Goal: Transaction & Acquisition: Purchase product/service

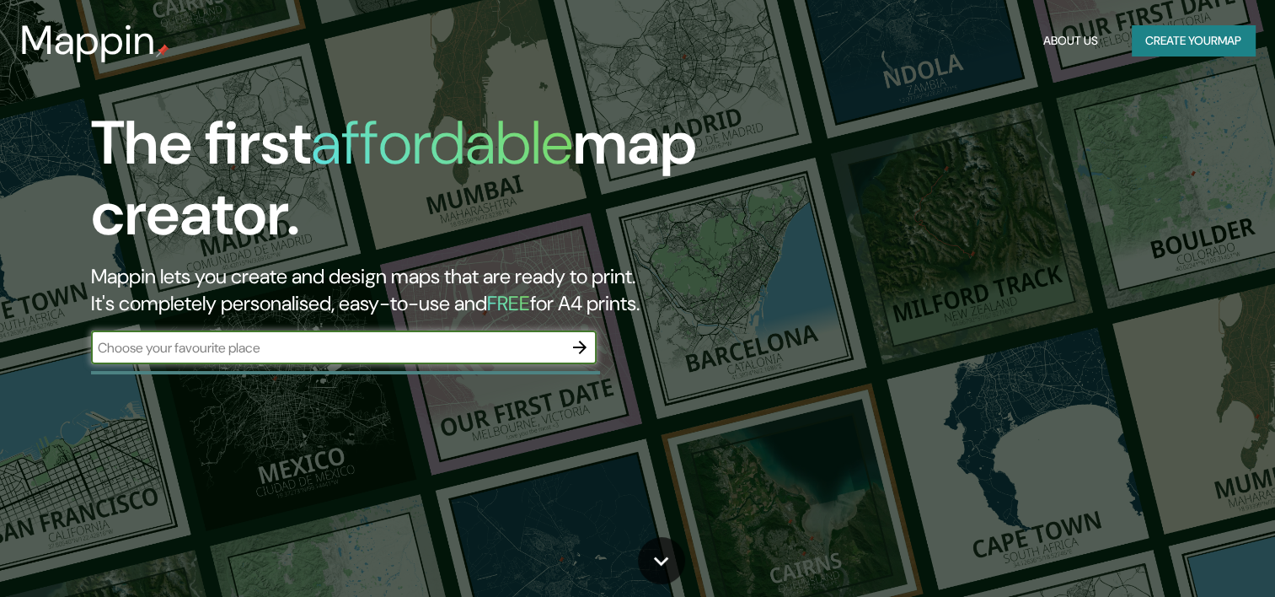
click at [429, 346] on input "text" at bounding box center [327, 347] width 472 height 19
type input "XILITLA [GEOGRAPHIC_DATA]"
click at [574, 353] on icon "button" at bounding box center [580, 347] width 20 height 20
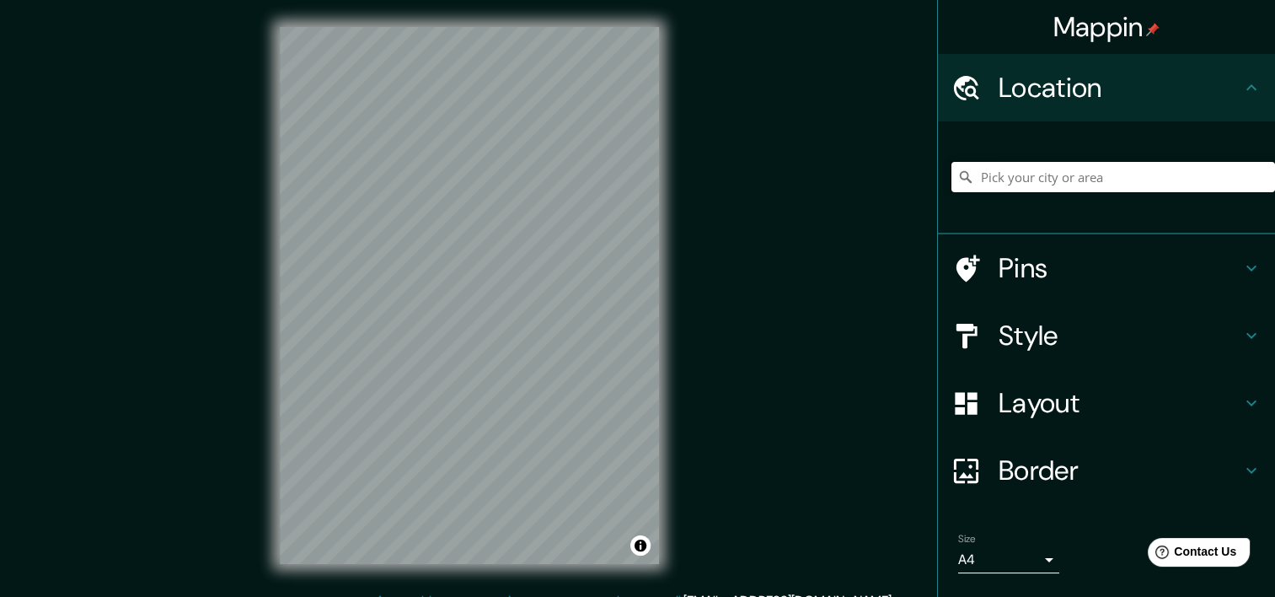
click at [1112, 174] on input "Pick your city or area" at bounding box center [1113, 177] width 324 height 30
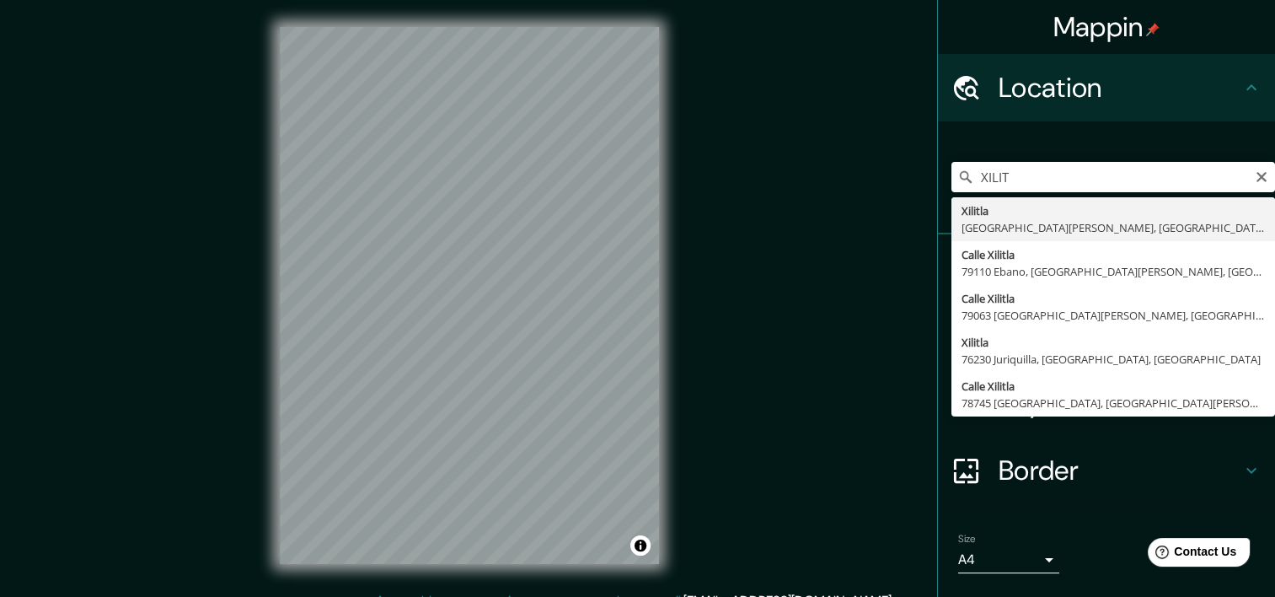
type input "Xilitla, [GEOGRAPHIC_DATA][PERSON_NAME], [GEOGRAPHIC_DATA]"
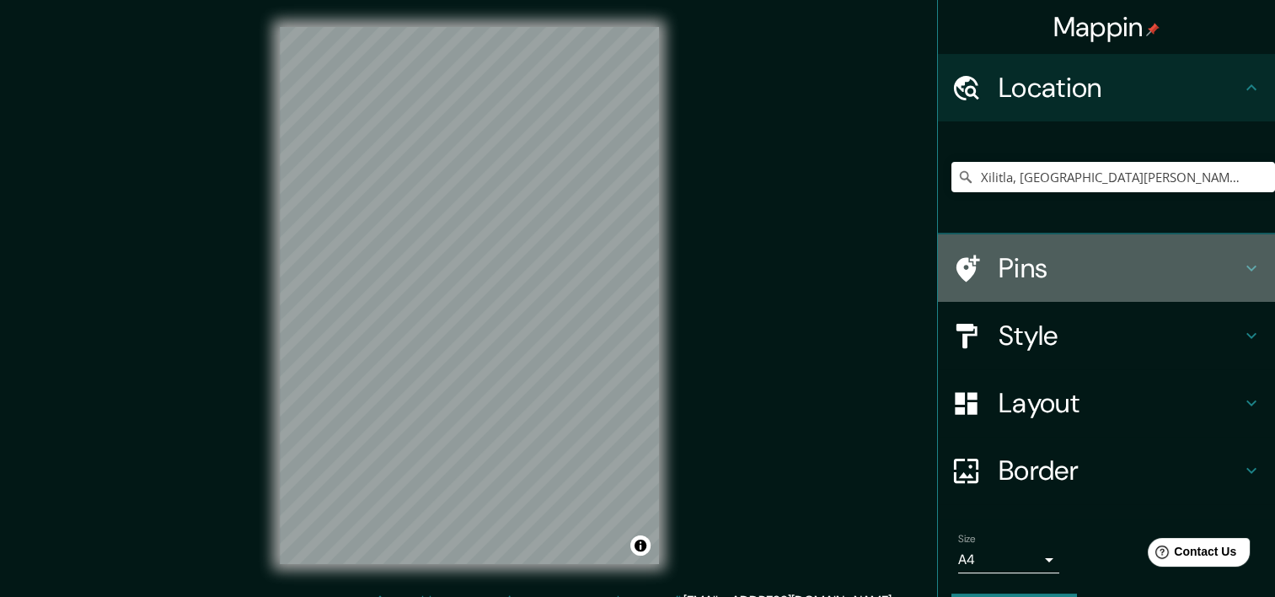
click at [974, 251] on div "Pins" at bounding box center [1106, 267] width 337 height 67
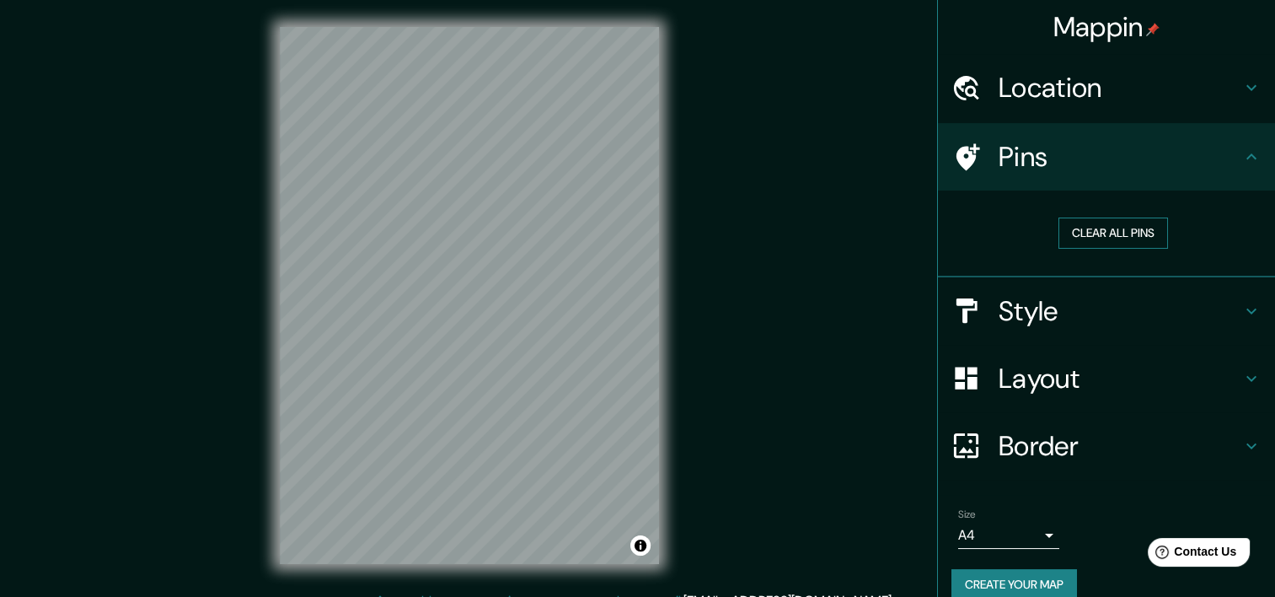
click at [1103, 226] on button "Clear all pins" at bounding box center [1113, 232] width 110 height 31
click at [1129, 233] on button "Clear all pins" at bounding box center [1113, 232] width 110 height 31
click at [1013, 578] on button "Create your map" at bounding box center [1014, 584] width 126 height 31
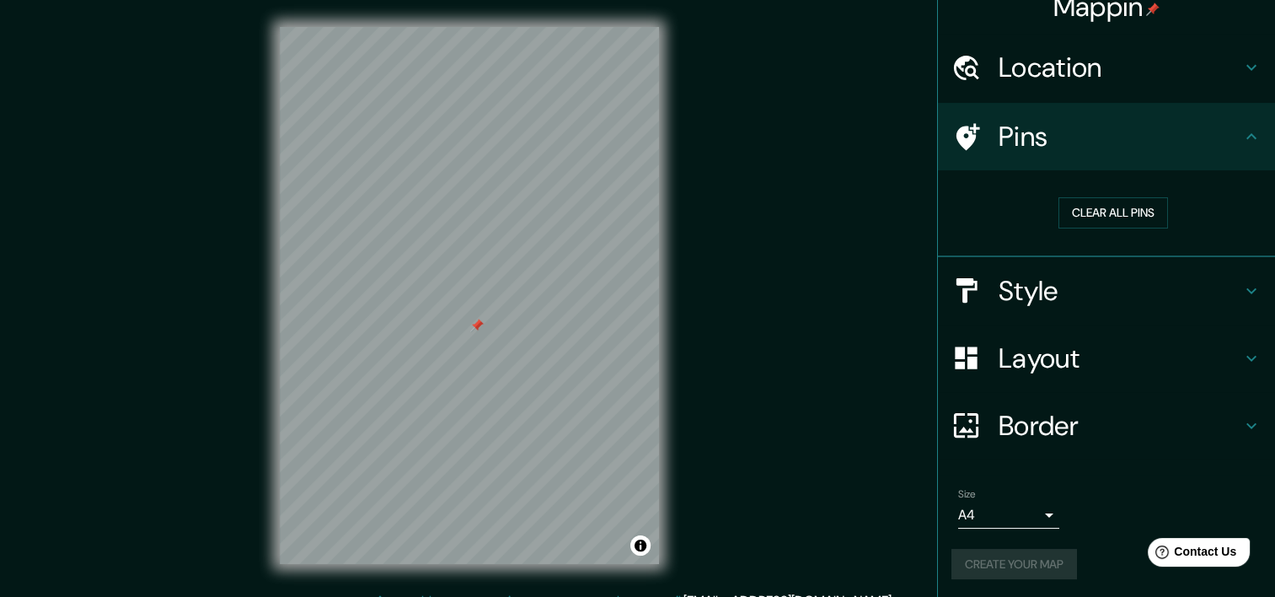
scroll to position [21, 0]
click at [1008, 556] on button "Create your map" at bounding box center [1014, 563] width 126 height 31
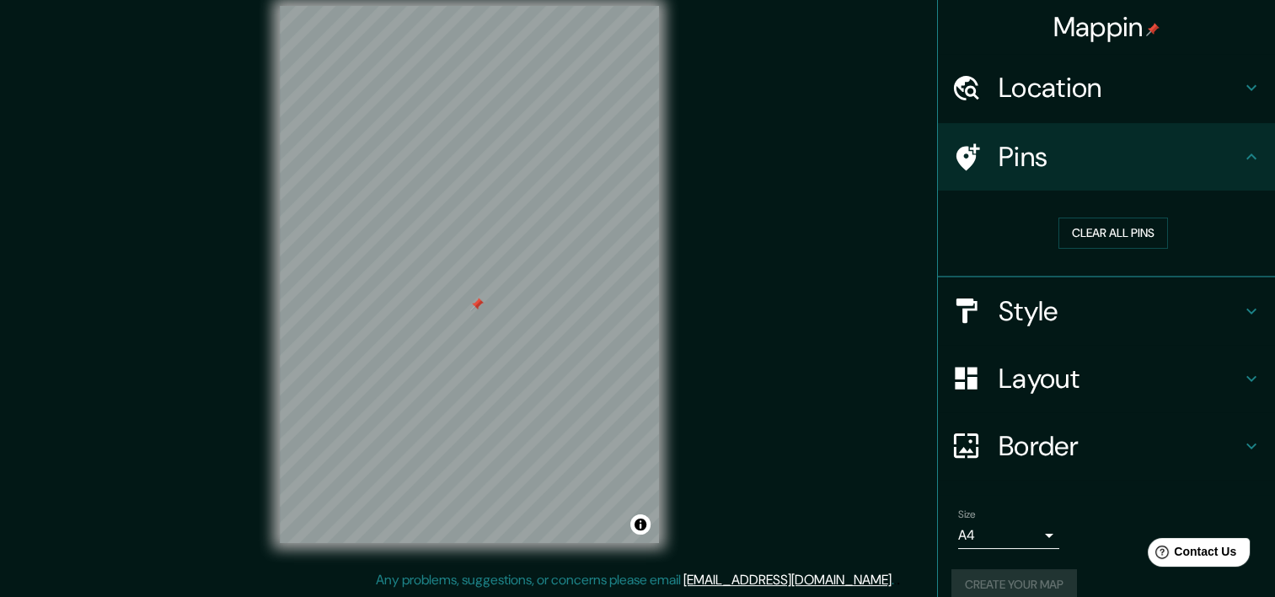
scroll to position [0, 0]
click at [1063, 101] on h4 "Location" at bounding box center [1120, 88] width 243 height 34
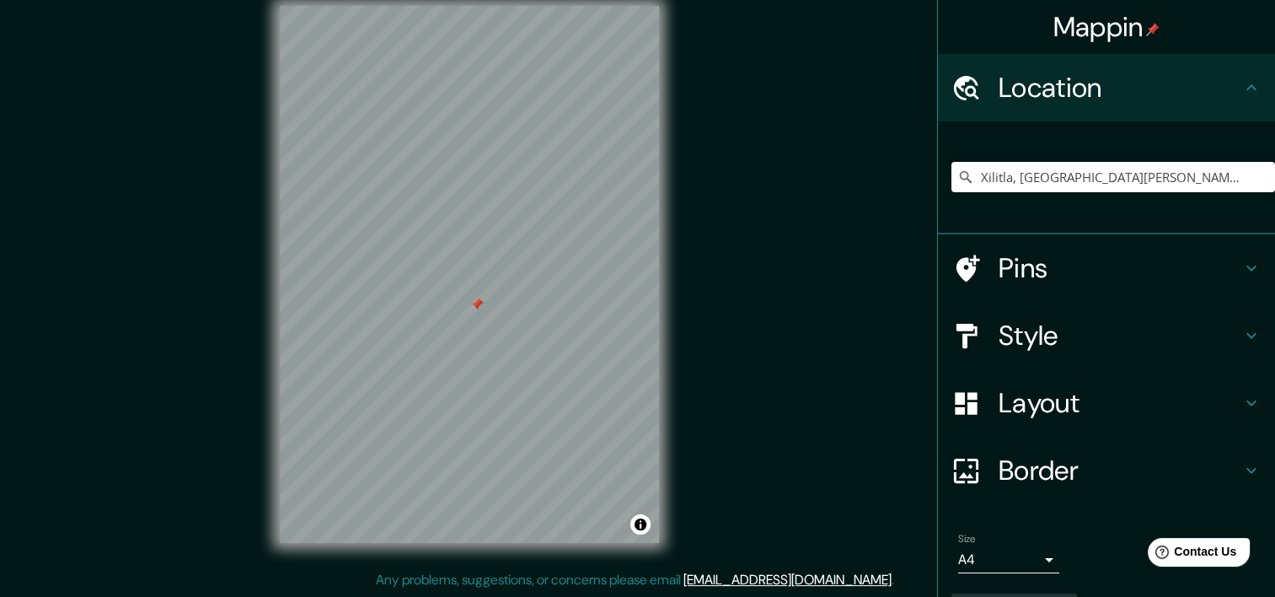
click at [1248, 101] on div "Location" at bounding box center [1106, 87] width 337 height 67
click at [1221, 101] on h4 "Location" at bounding box center [1120, 88] width 243 height 34
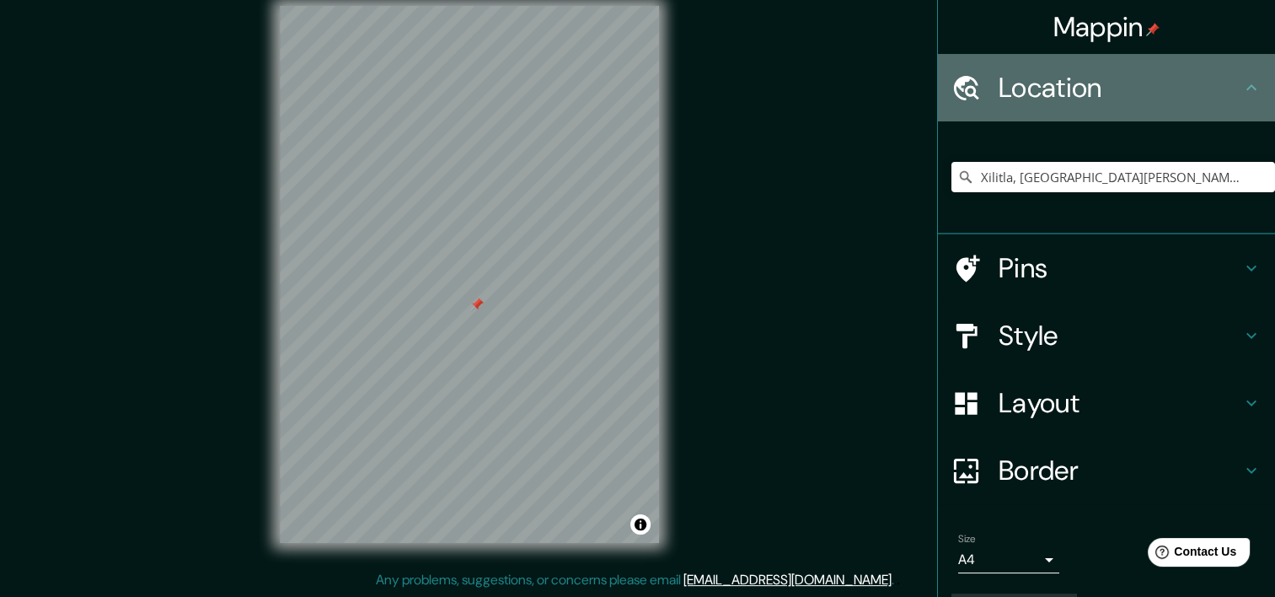
click at [1241, 88] on icon at bounding box center [1251, 88] width 20 height 20
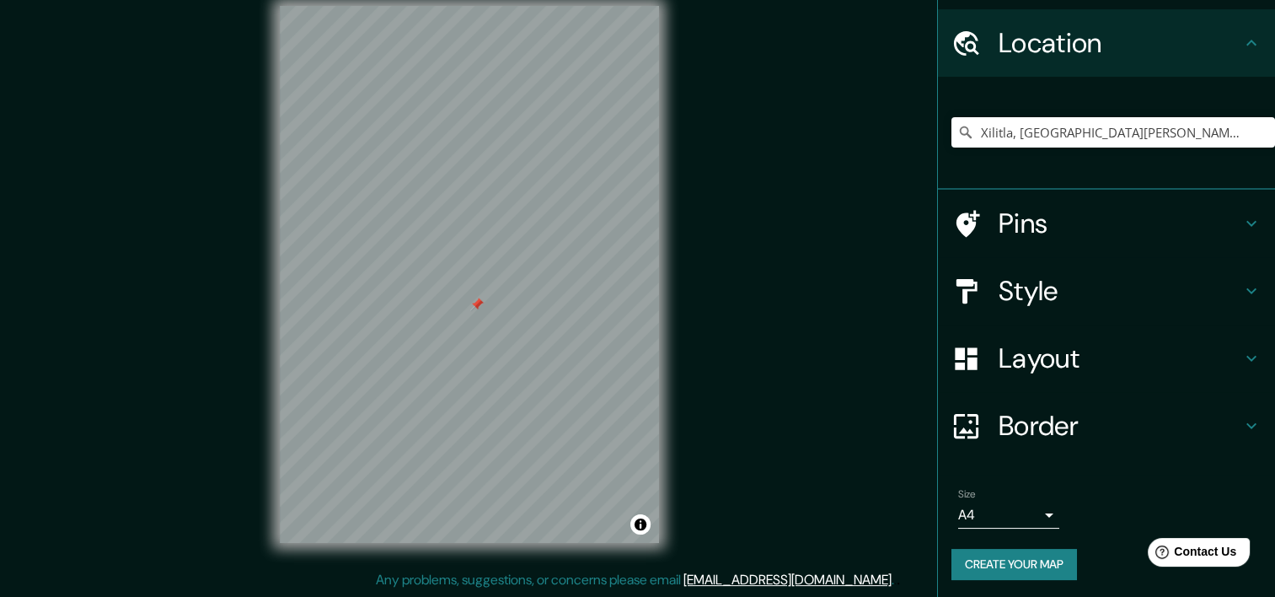
scroll to position [47, 0]
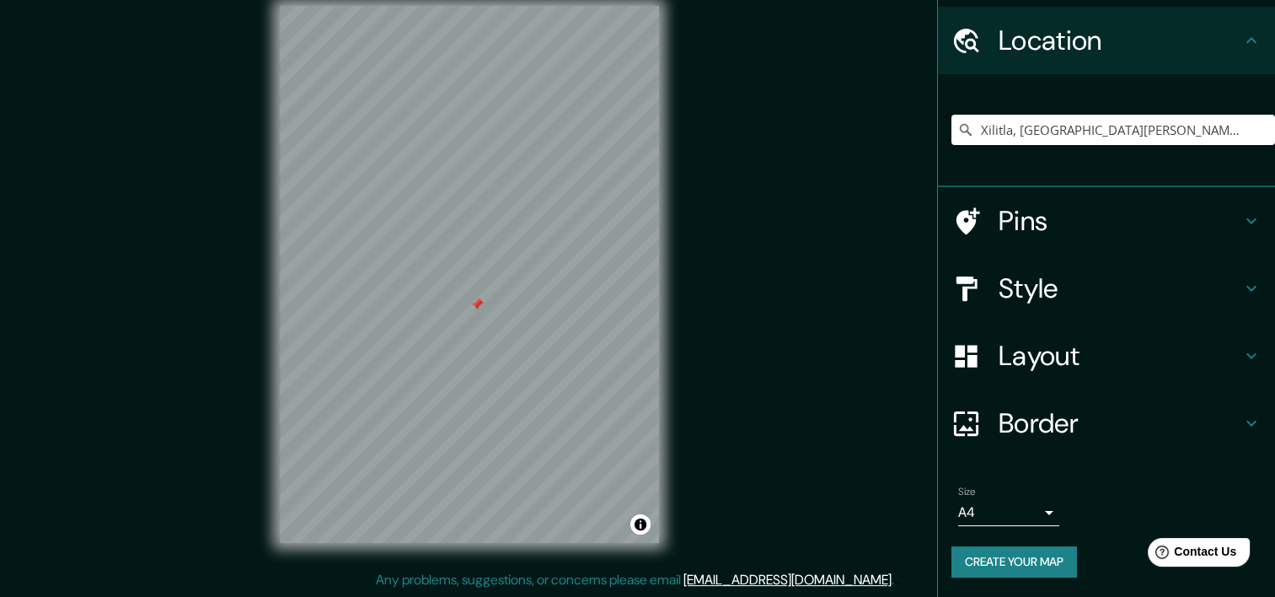
click at [1020, 509] on body "Mappin Location [GEOGRAPHIC_DATA], [GEOGRAPHIC_DATA][PERSON_NAME], [GEOGRAPHIC_…" at bounding box center [637, 277] width 1275 height 597
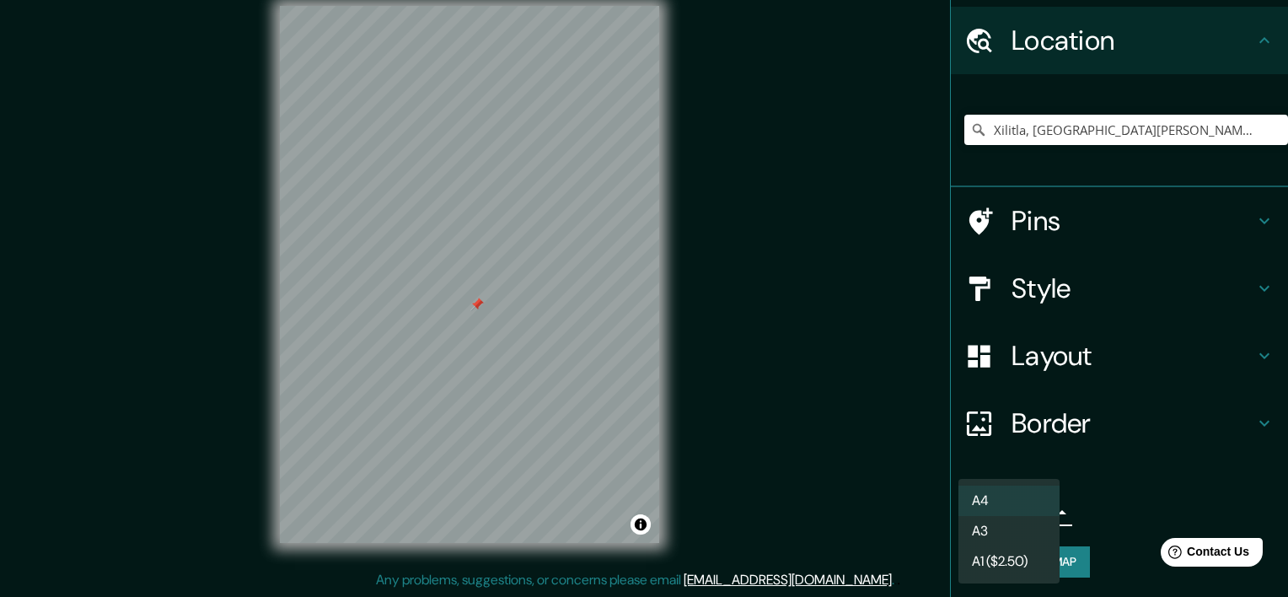
click at [1112, 517] on div at bounding box center [644, 298] width 1288 height 597
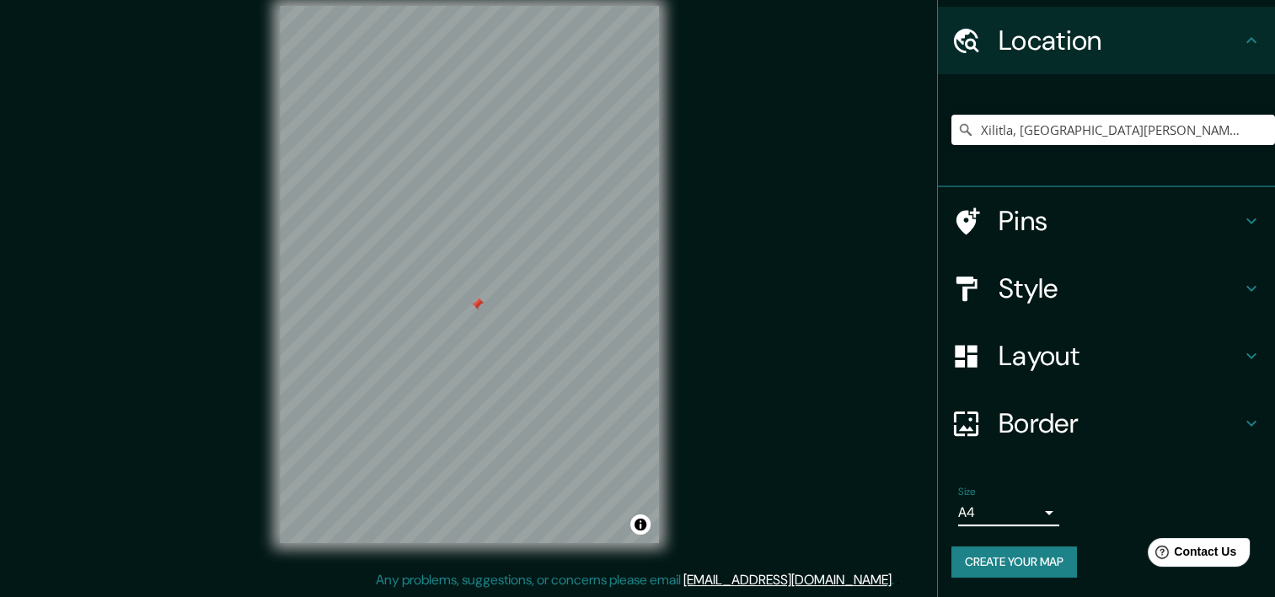
click at [1023, 560] on button "Create your map" at bounding box center [1014, 561] width 126 height 31
